Goal: Task Accomplishment & Management: Manage account settings

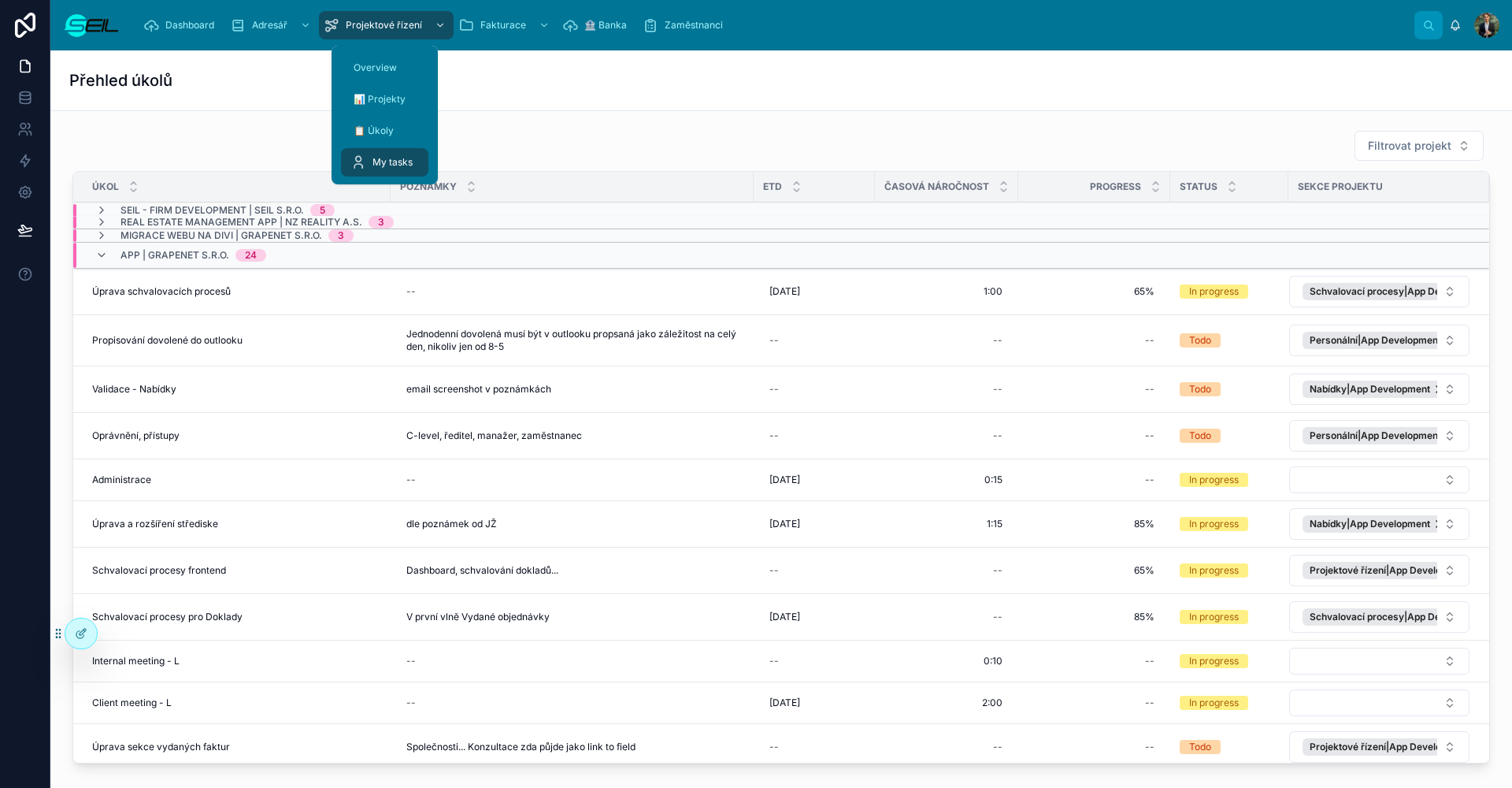
click at [600, 95] on div "Přehled úkolů" at bounding box center [781, 80] width 1424 height 60
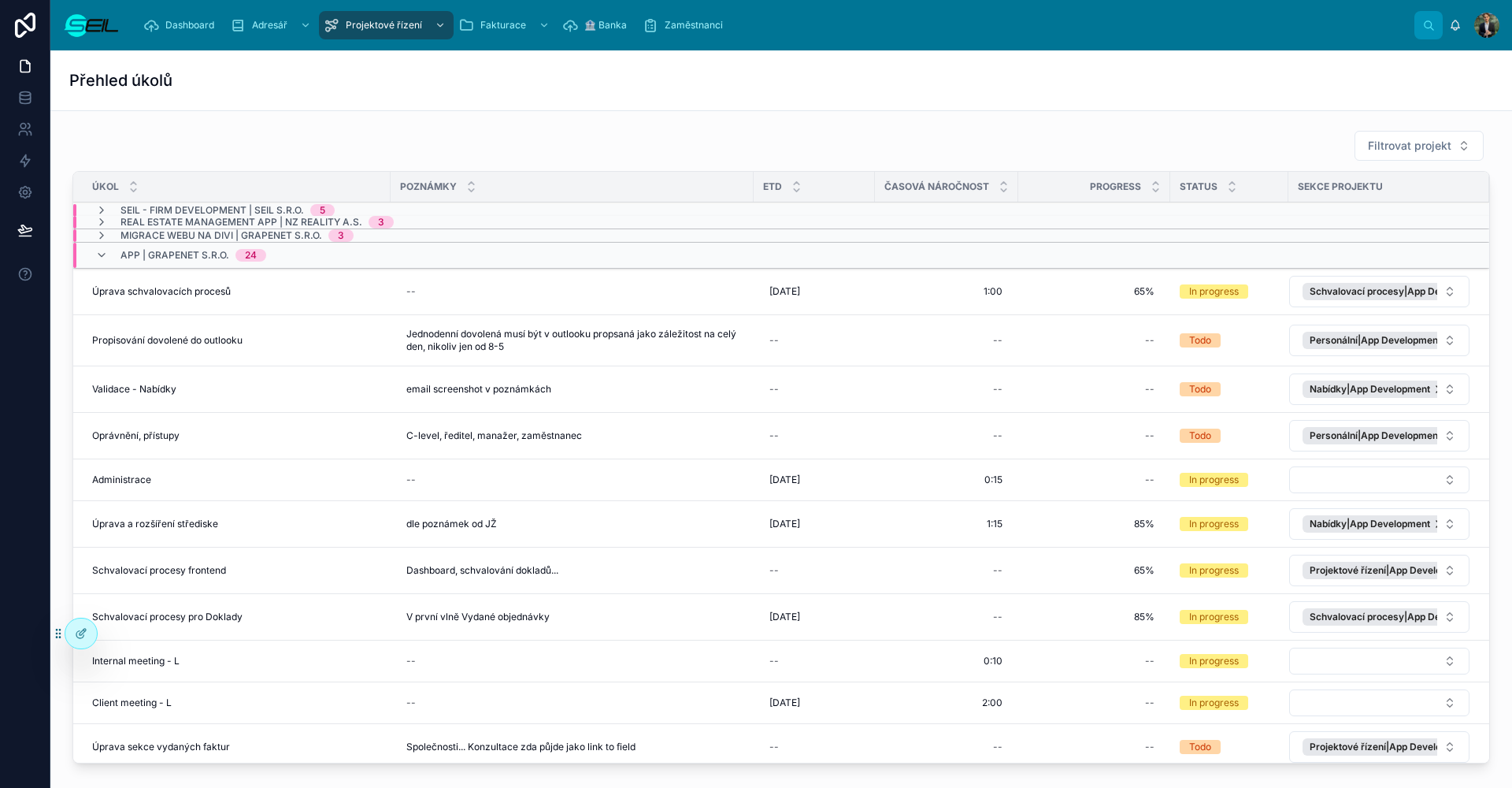
click at [1421, 138] on span "Filtrovat projekt" at bounding box center [1410, 145] width 84 height 16
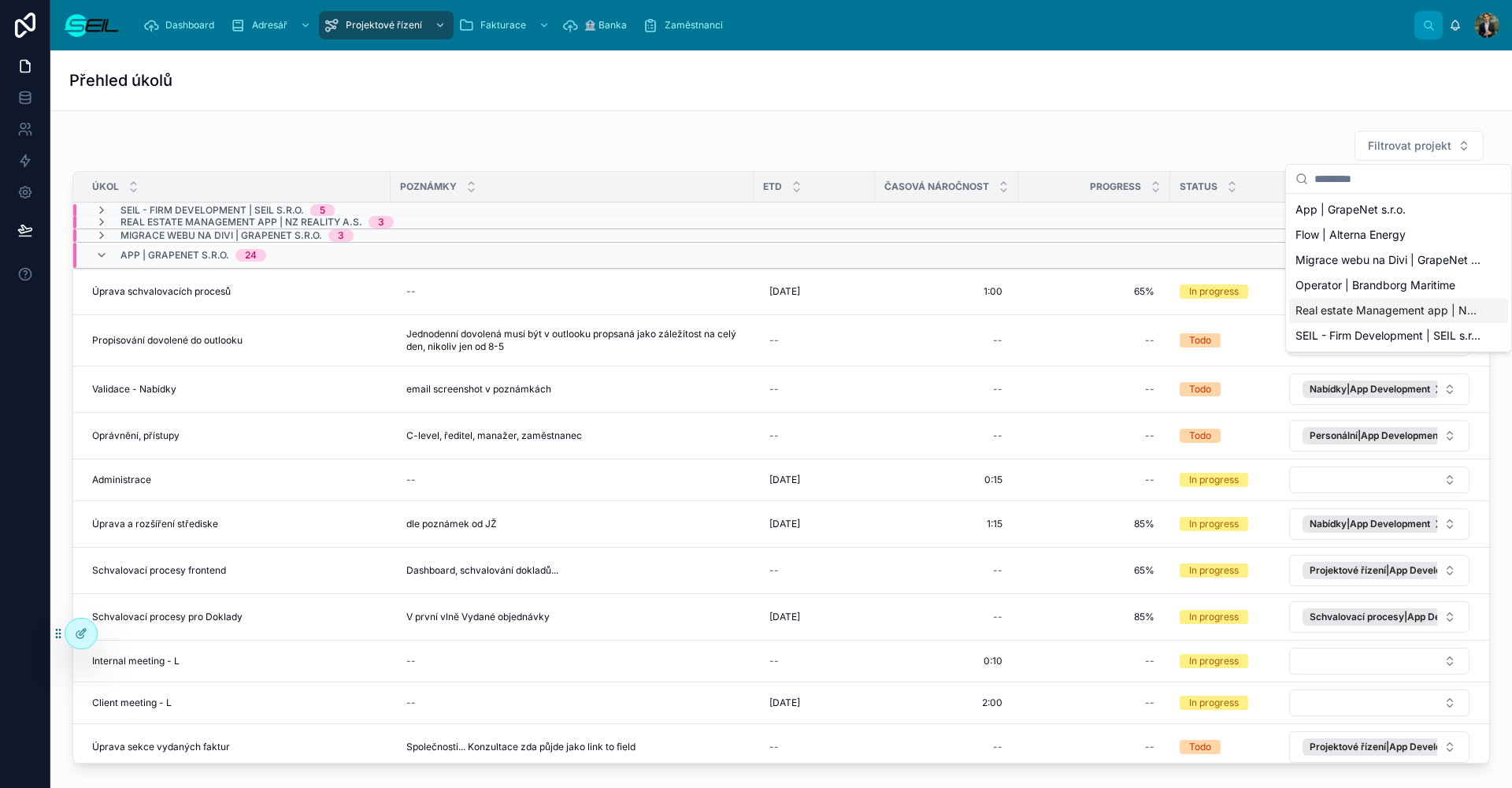
click at [1332, 313] on span "Real estate Management app | NZ Reality a.s." at bounding box center [1389, 310] width 187 height 16
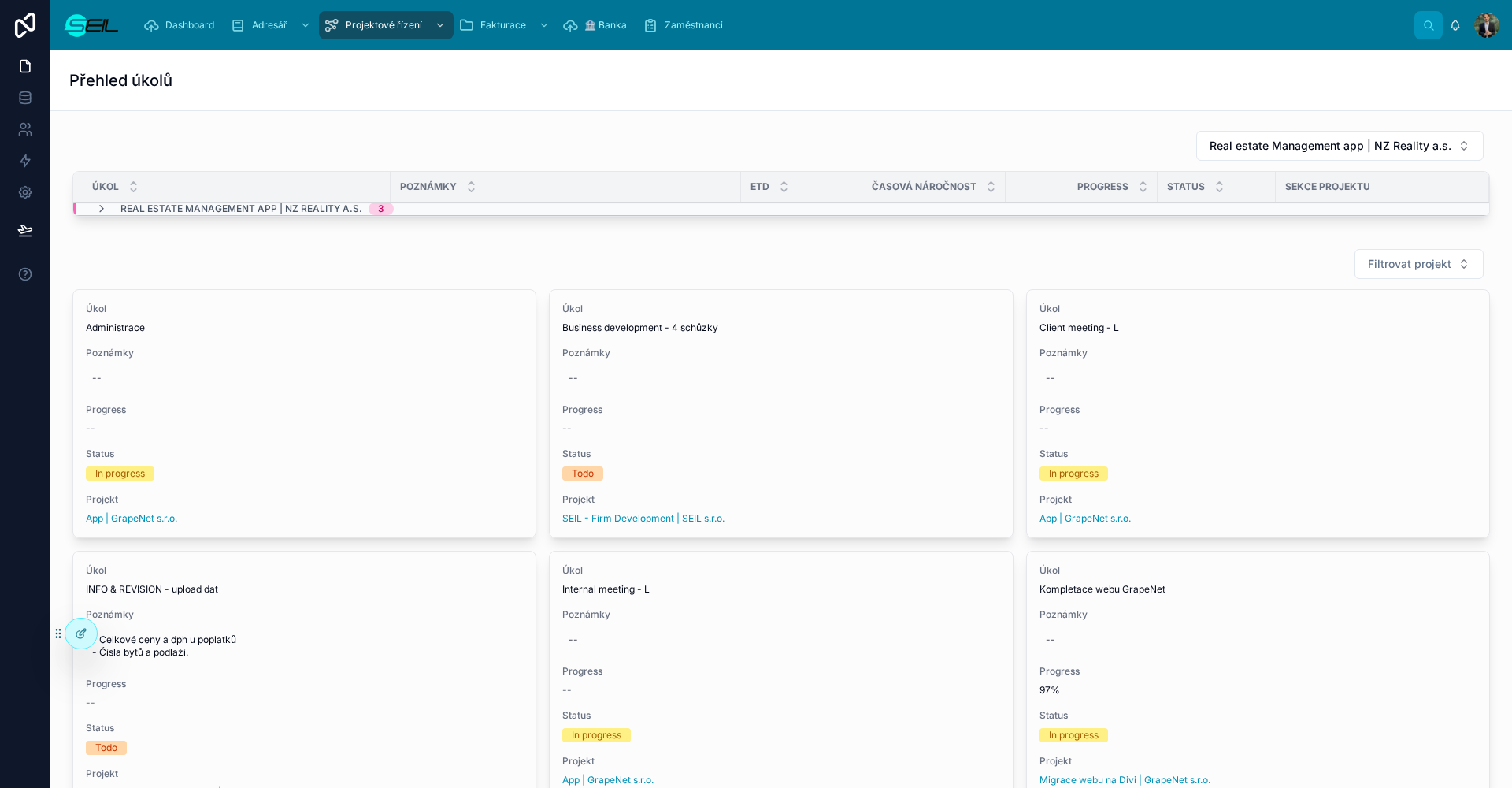
click at [282, 213] on span "Real estate Management app | NZ Reality a.s." at bounding box center [241, 208] width 241 height 12
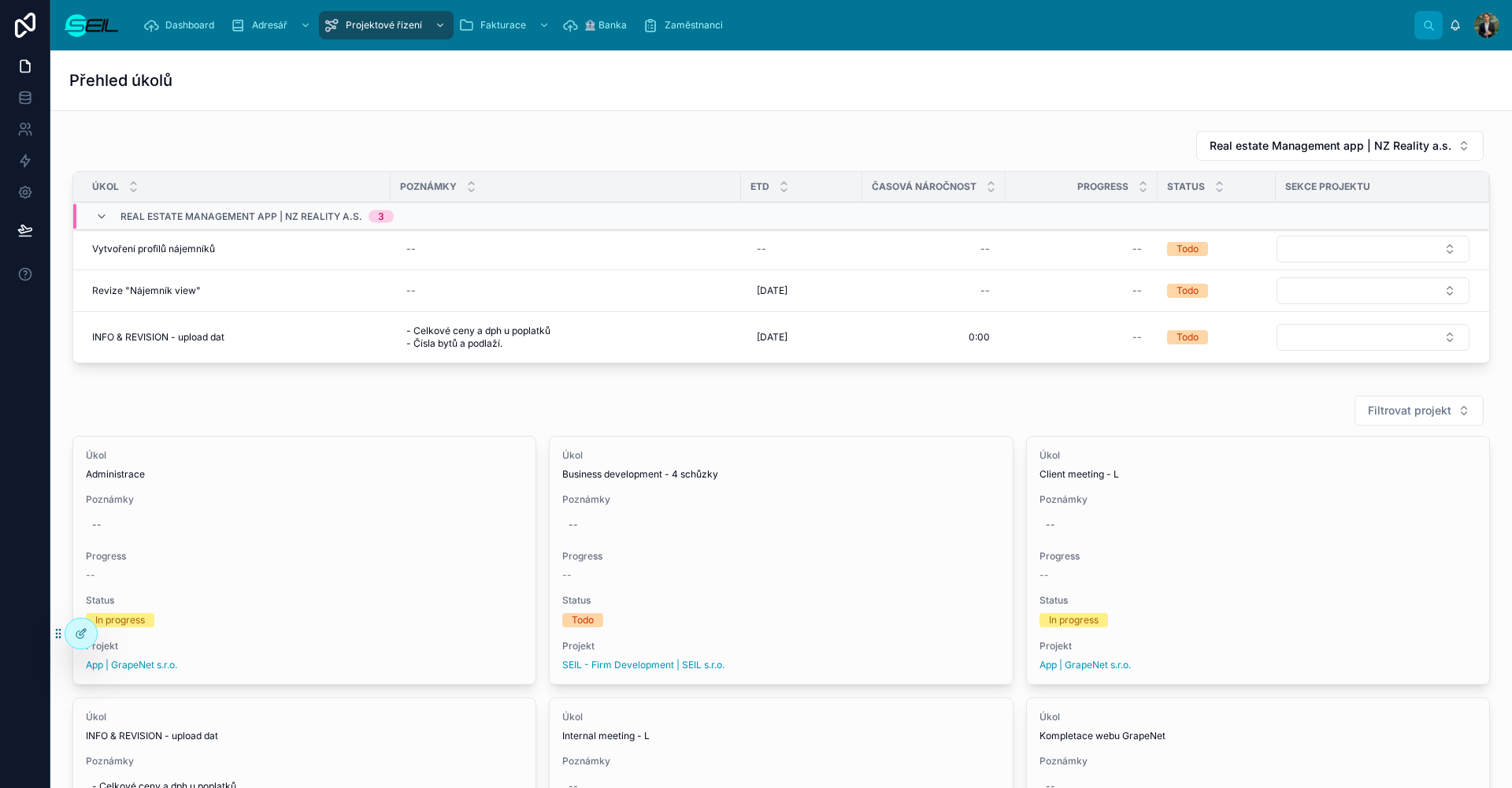
click at [0, 0] on span "Označit úkol jako rozpracovaný" at bounding box center [0, 0] width 0 height 0
click at [773, 242] on div "--" at bounding box center [802, 249] width 103 height 25
click at [843, 323] on button "[DATE]" at bounding box center [834, 311] width 62 height 29
type input "**********"
click at [944, 271] on icon "submit" at bounding box center [949, 270] width 12 height 12
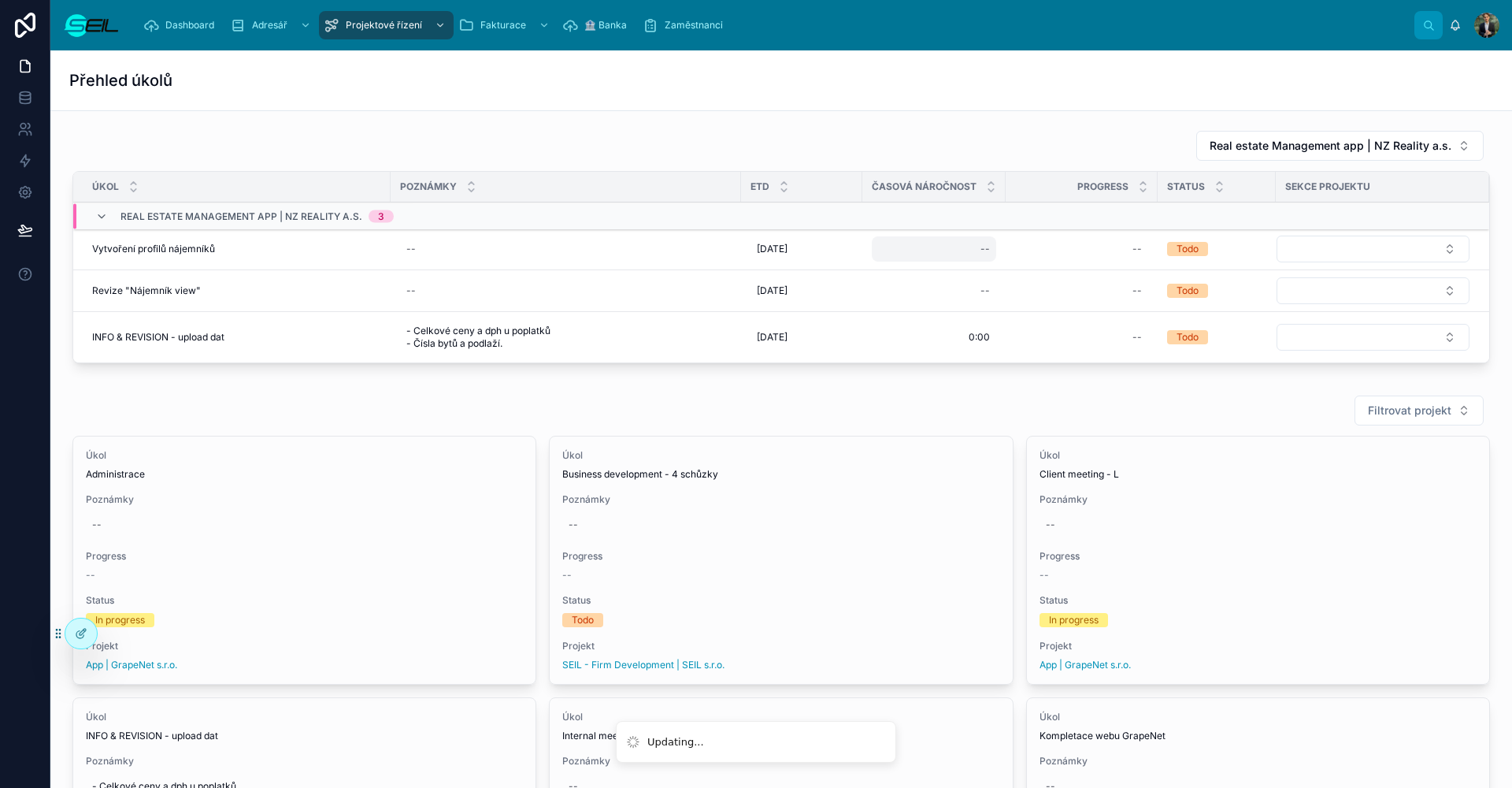
click at [936, 242] on div "--" at bounding box center [933, 249] width 124 height 25
click at [977, 239] on div "--" at bounding box center [933, 249] width 124 height 25
type input "****"
click at [1174, 270] on button "submit" at bounding box center [1173, 270] width 19 height 19
click at [1050, 261] on td "--" at bounding box center [1081, 249] width 152 height 42
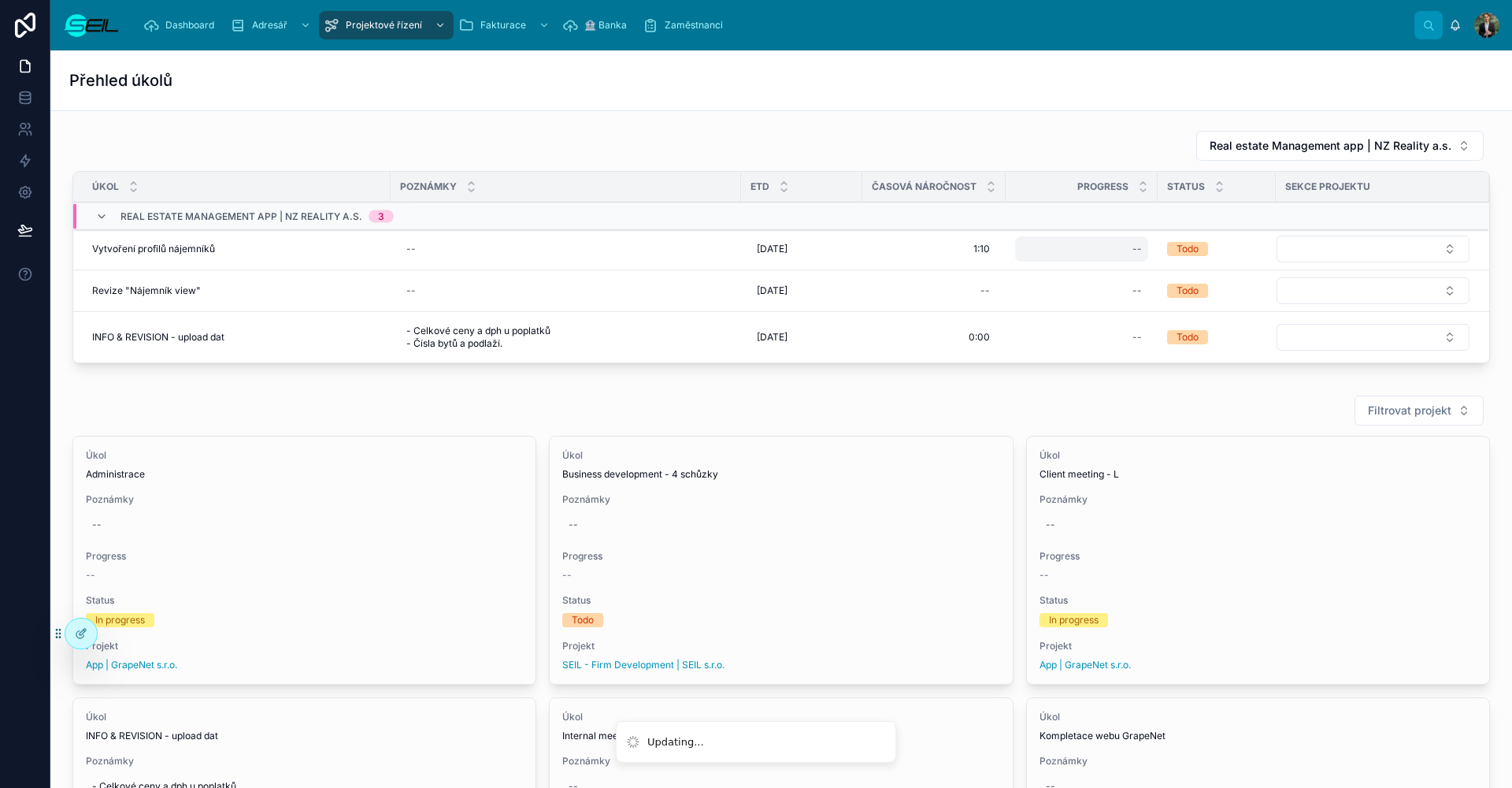
click at [1055, 247] on div "--" at bounding box center [1082, 249] width 133 height 25
type input "***"
click at [498, 98] on div "Přehled úkolů" at bounding box center [781, 80] width 1424 height 60
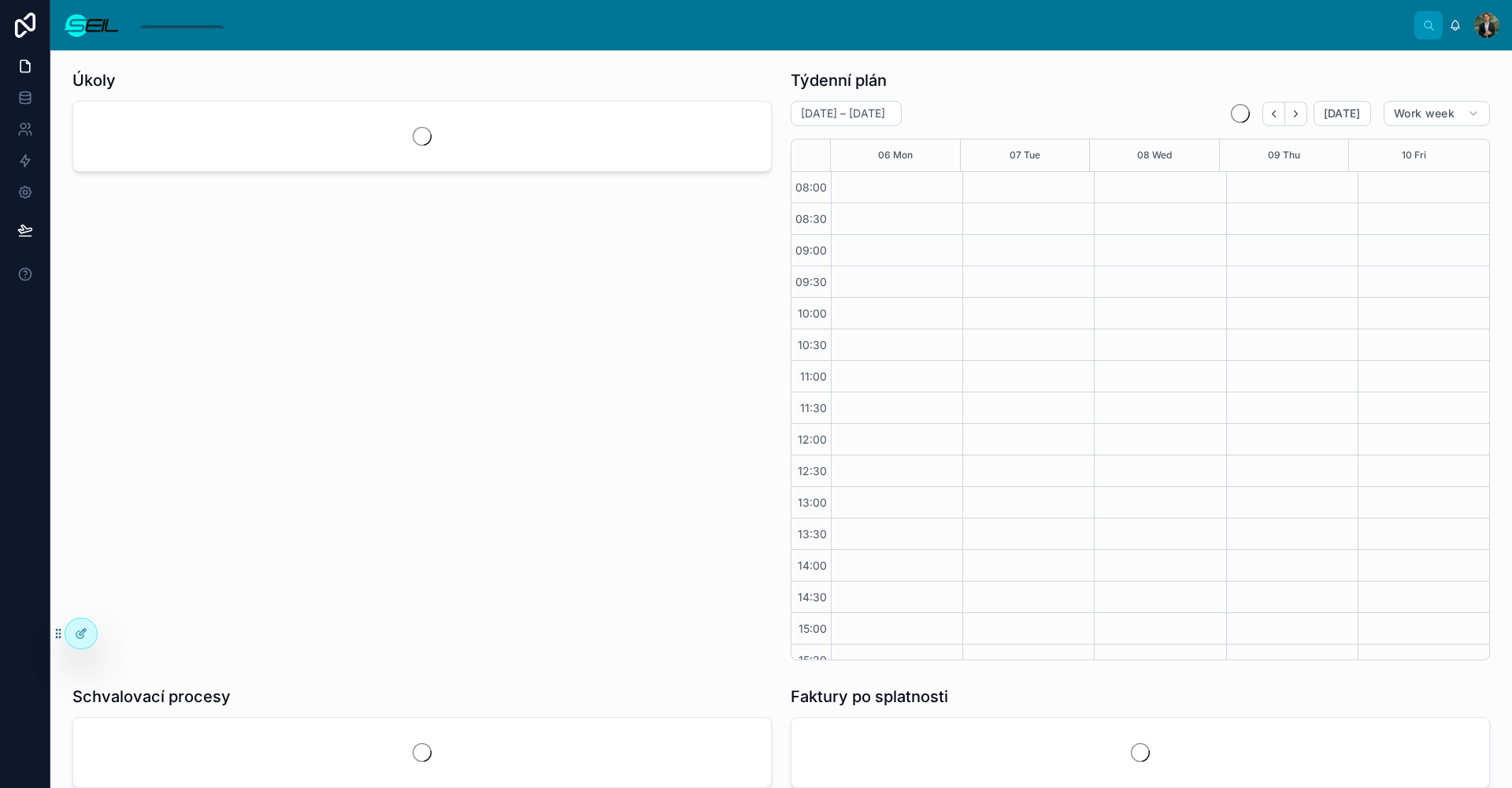
scroll to position [143, 0]
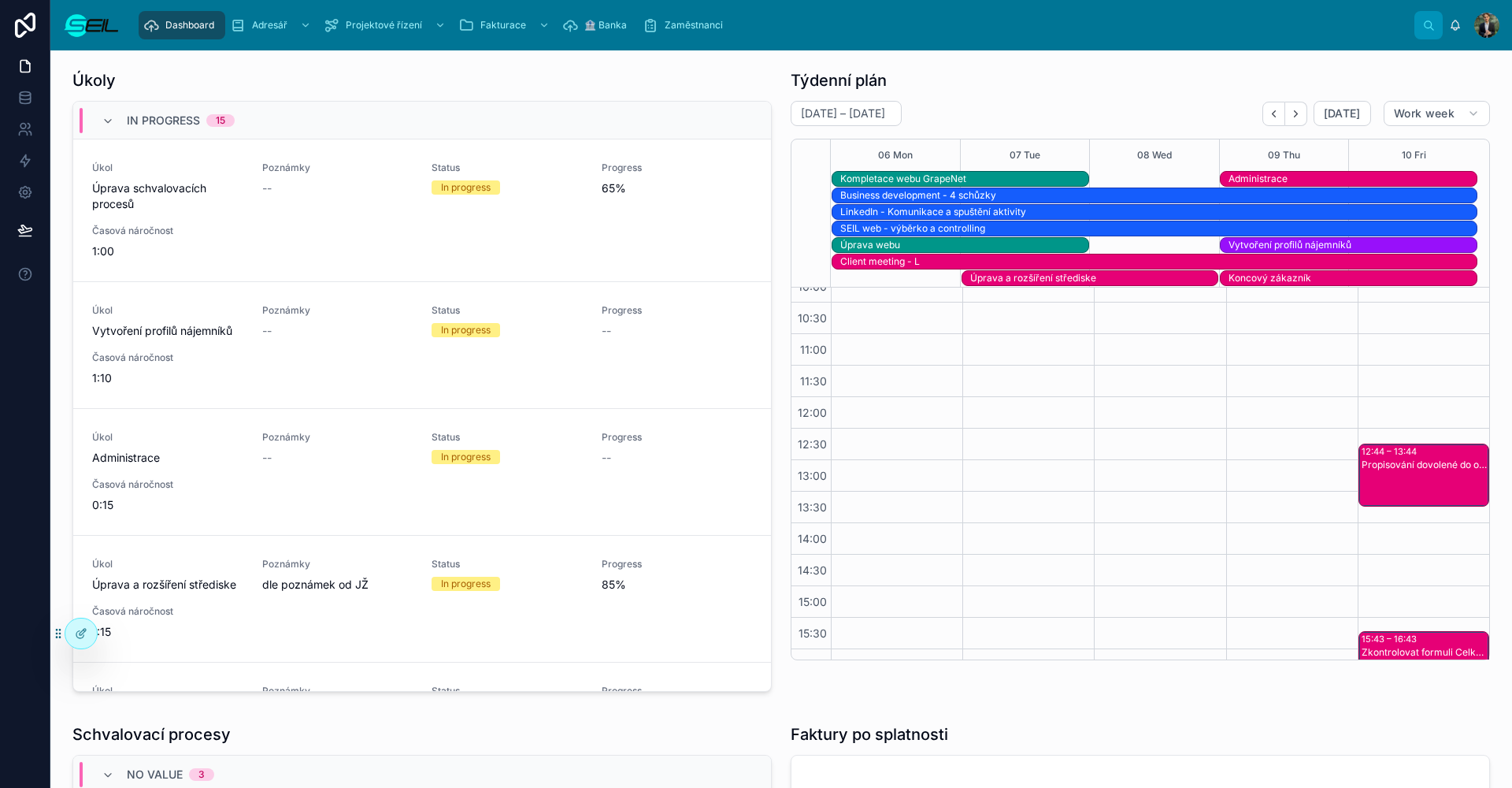
click at [323, 253] on div "Úkol Úprava schvalovacích procesů Poznámky -- Status In progress Progress 65% Č…" at bounding box center [422, 210] width 660 height 98
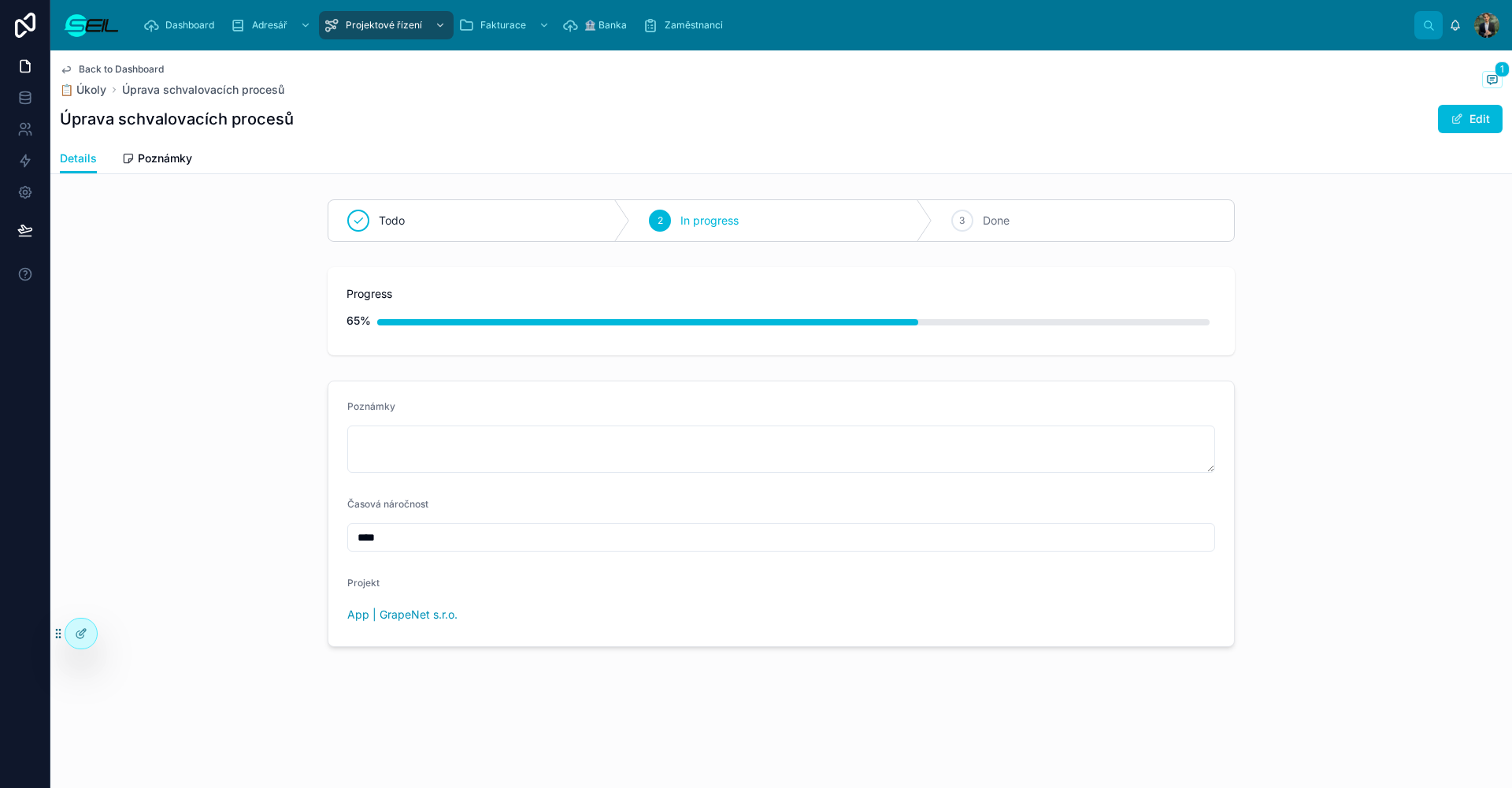
click at [117, 71] on span "Back to Dashboard" at bounding box center [122, 69] width 85 height 12
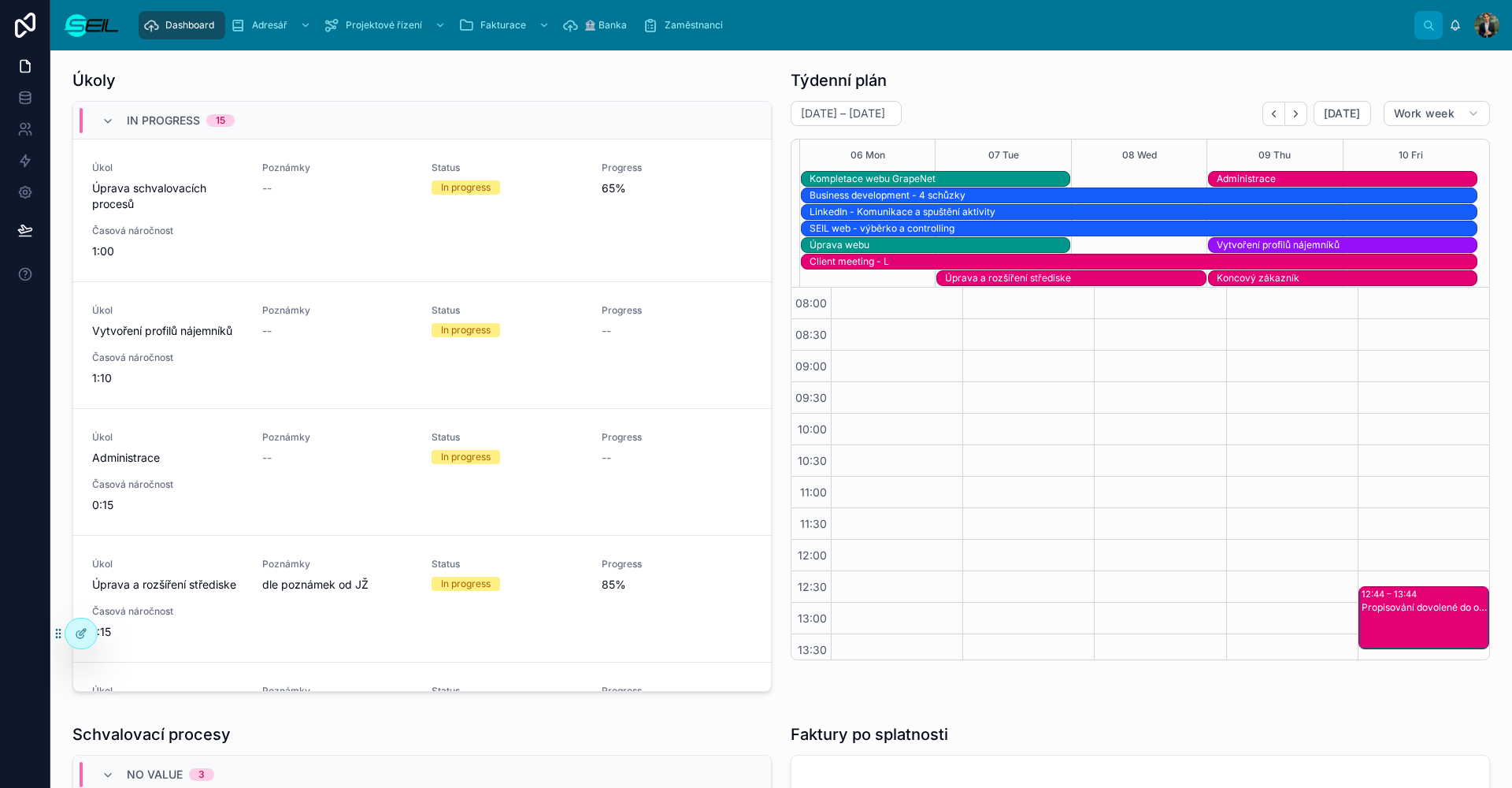
scroll to position [260, 0]
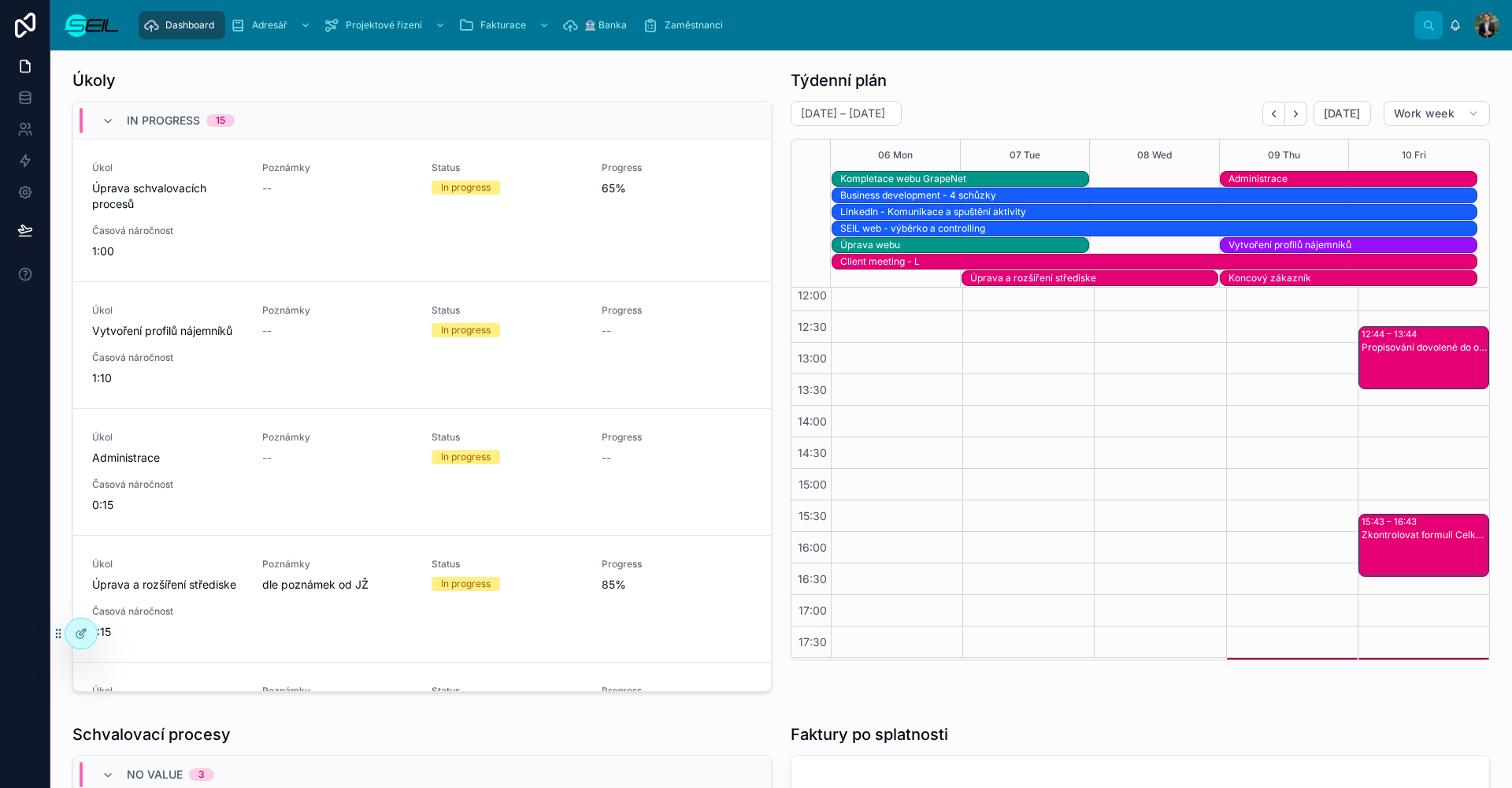
click at [359, 352] on div "Úkol Vytvoření profilů nájemníků Poznámky -- Status In progress Progress -- Čas…" at bounding box center [422, 345] width 660 height 82
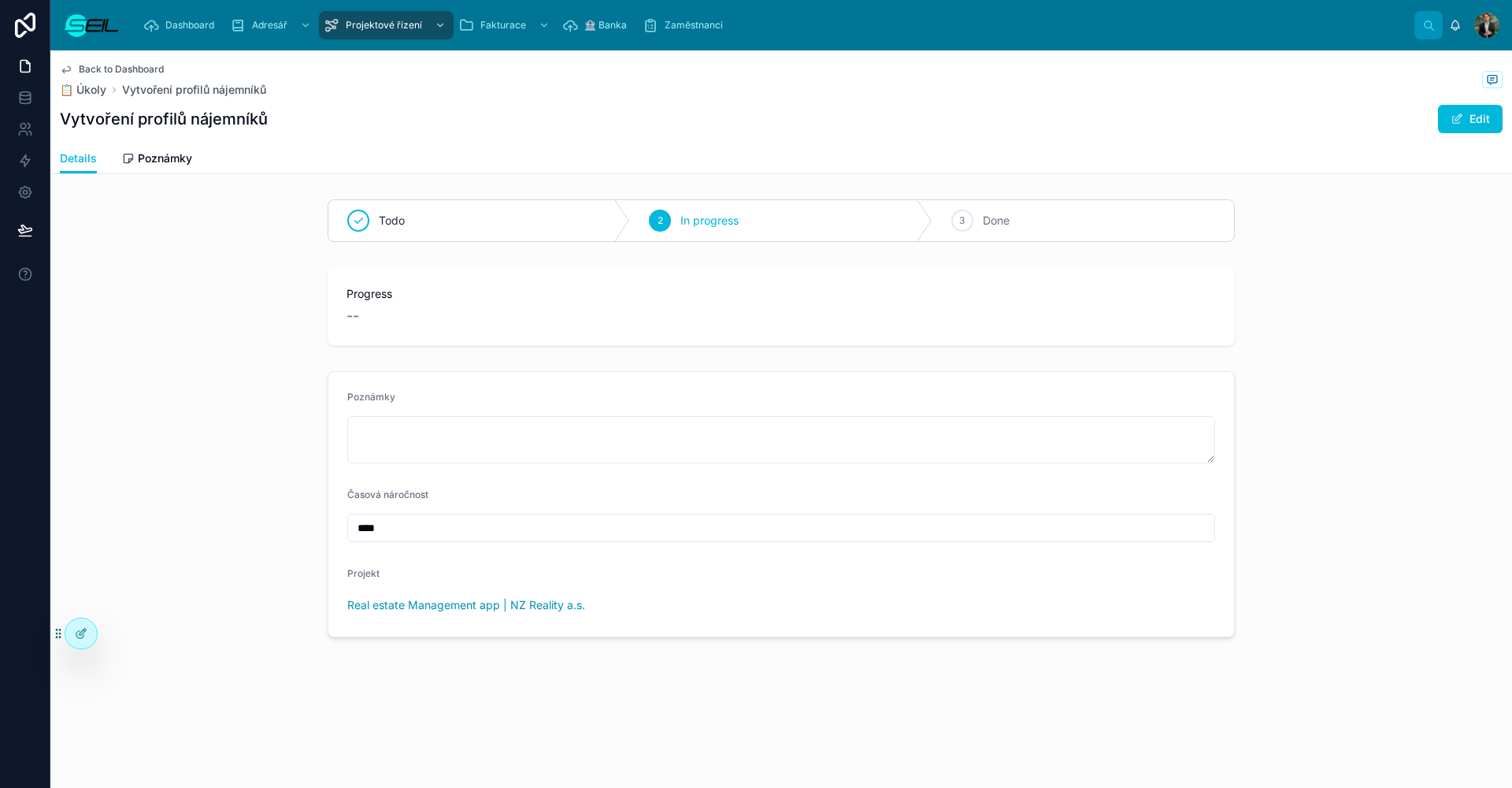
click at [425, 523] on input "****" at bounding box center [781, 528] width 866 height 22
type input "****"
click at [986, 225] on span "Done" at bounding box center [996, 220] width 27 height 16
click at [515, 496] on div "Časová náročnost" at bounding box center [781, 497] width 868 height 19
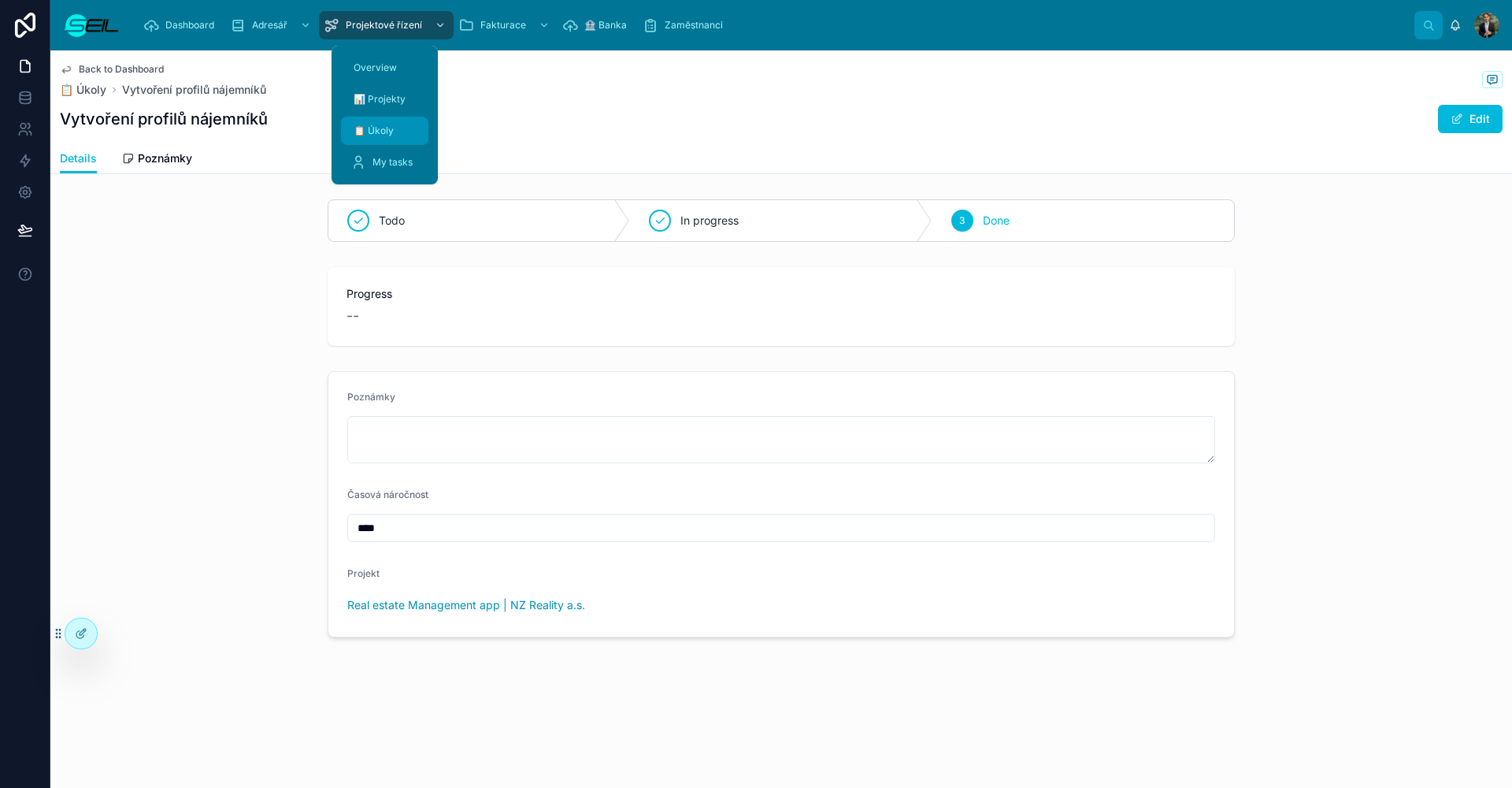
click at [384, 141] on div "📋 Úkoly" at bounding box center [384, 131] width 68 height 25
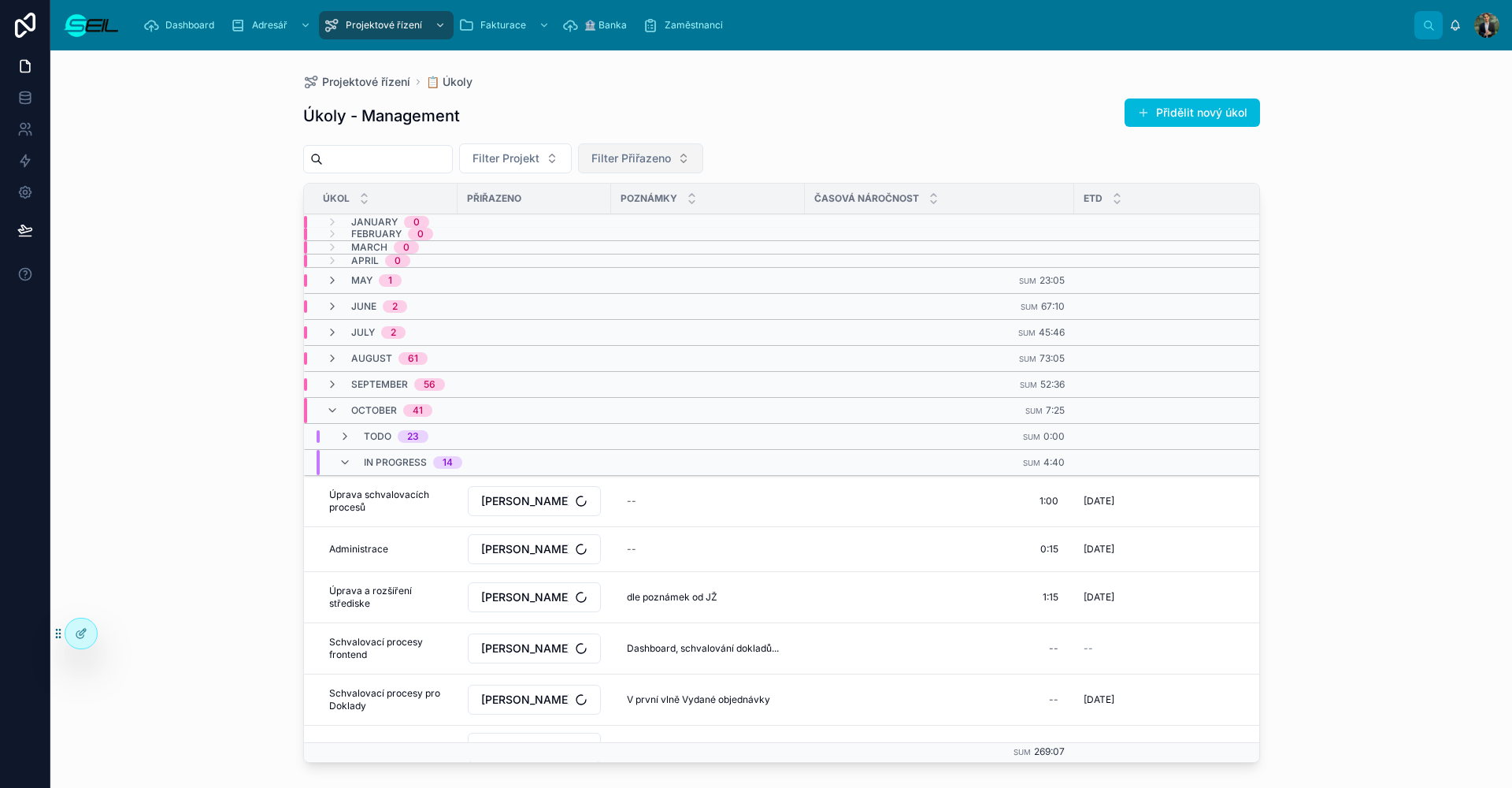
click at [671, 164] on span "Filter Přiřazeno" at bounding box center [631, 158] width 80 height 16
click at [686, 219] on div "Lukáš Heřík, BBA" at bounding box center [696, 222] width 219 height 25
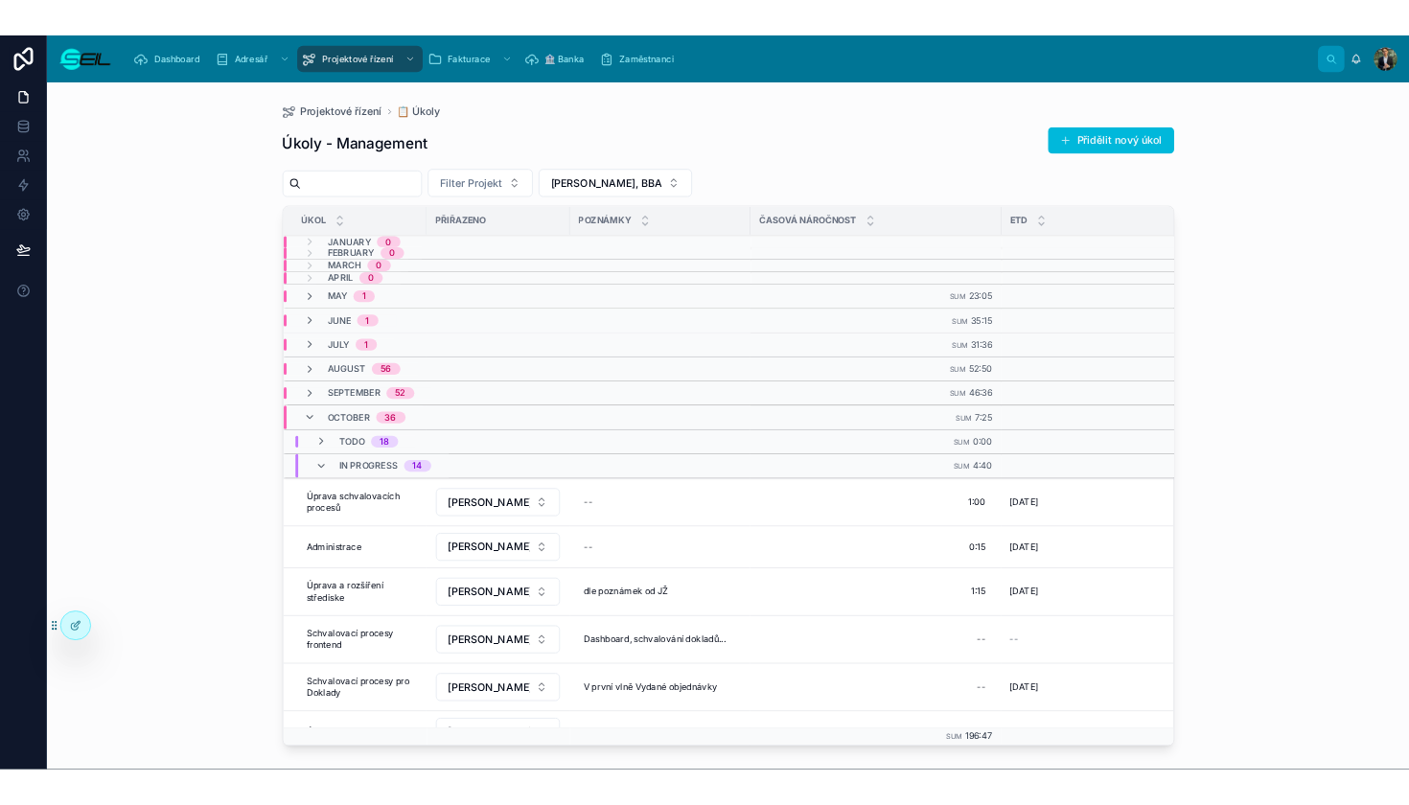
scroll to position [4, 0]
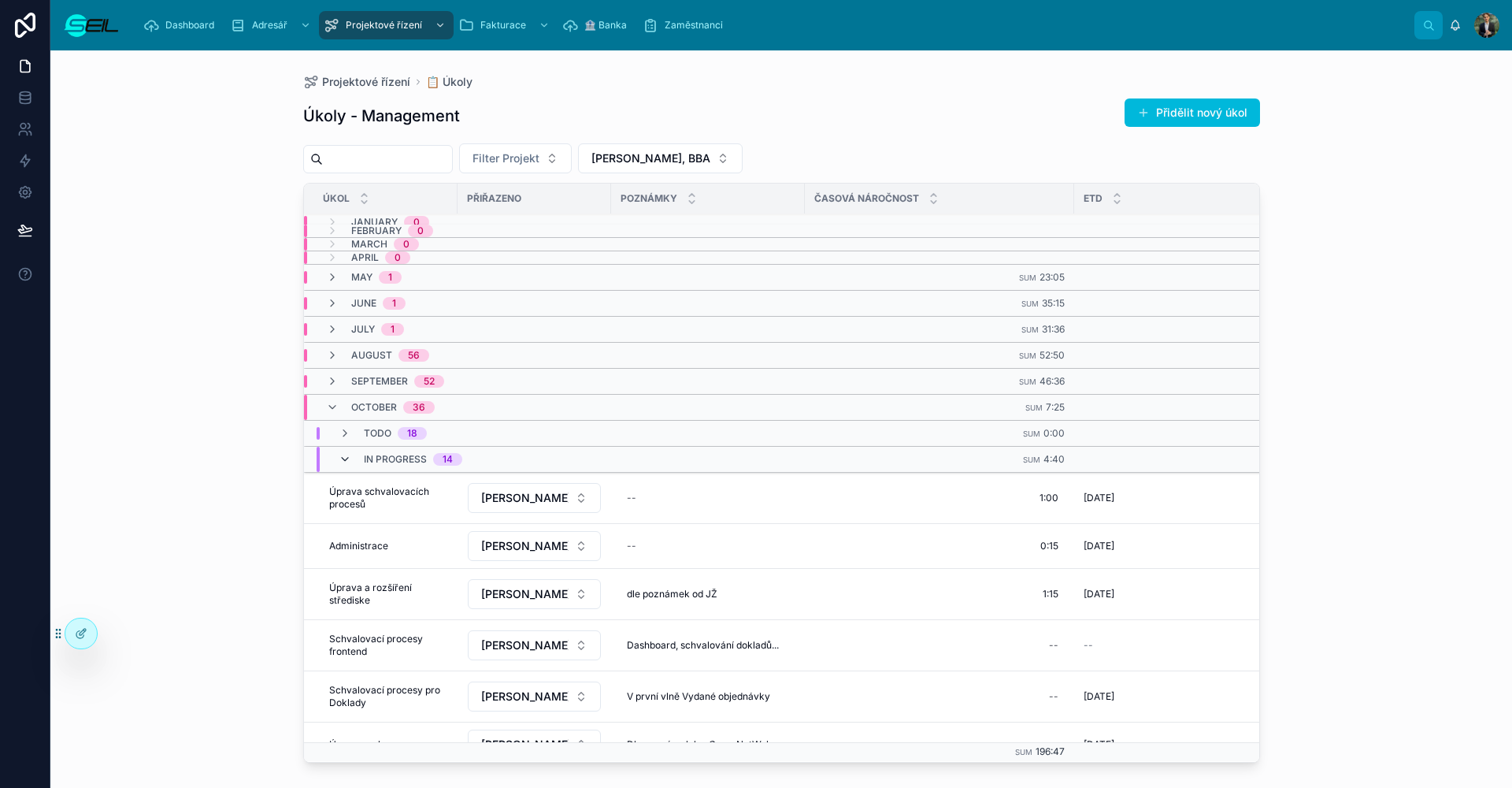
click at [348, 458] on icon at bounding box center [344, 459] width 12 height 12
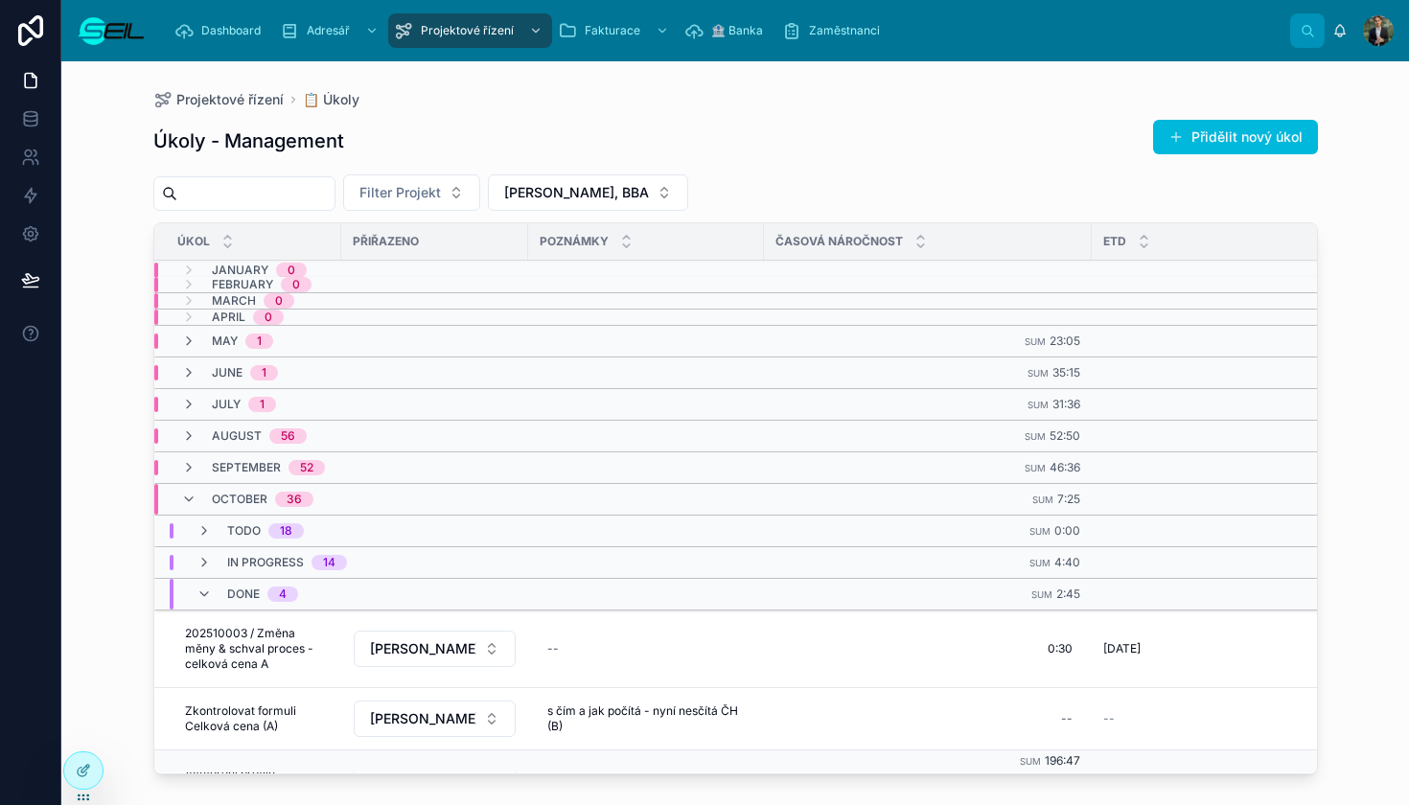
scroll to position [56, 0]
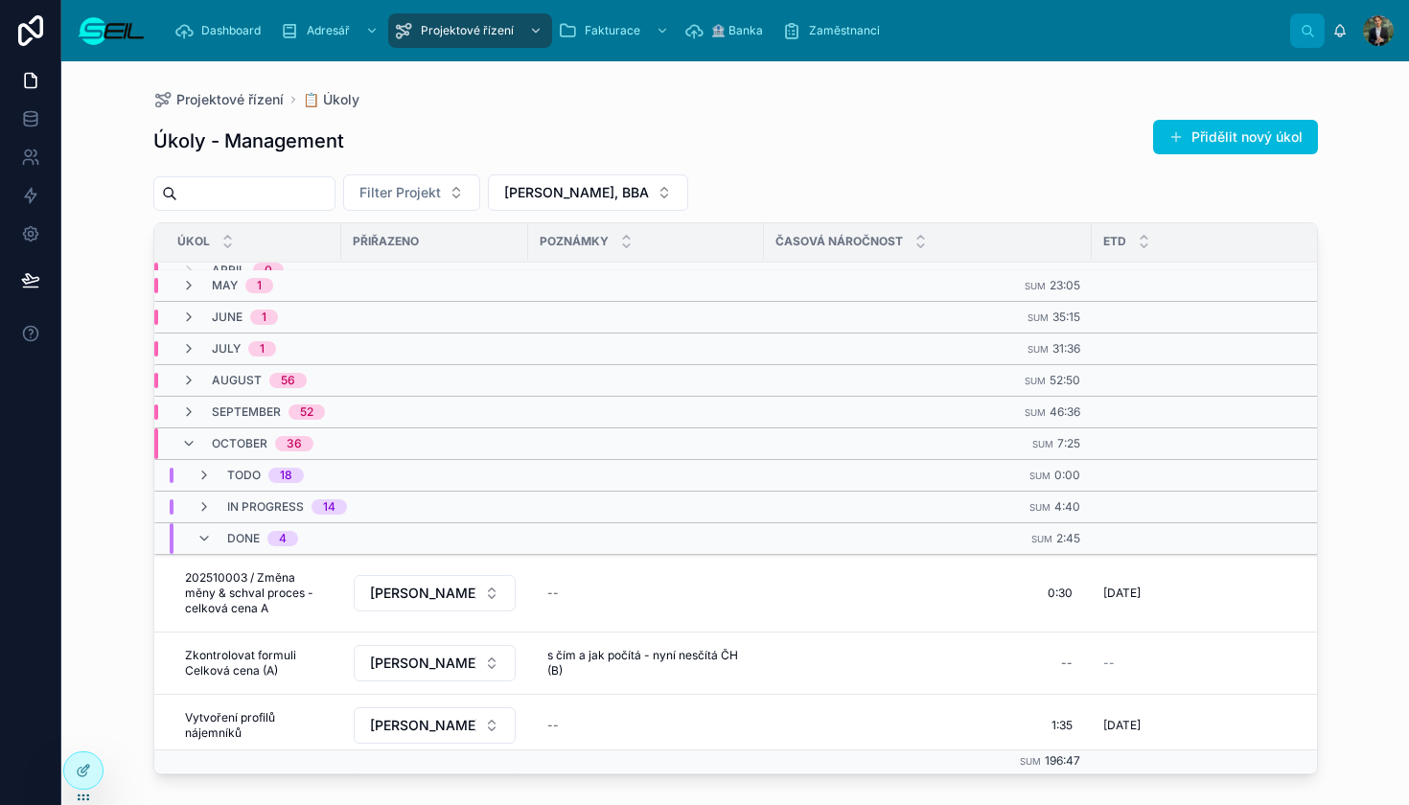
click at [210, 439] on div "October 36" at bounding box center [247, 444] width 132 height 31
